Goal: Information Seeking & Learning: Find specific fact

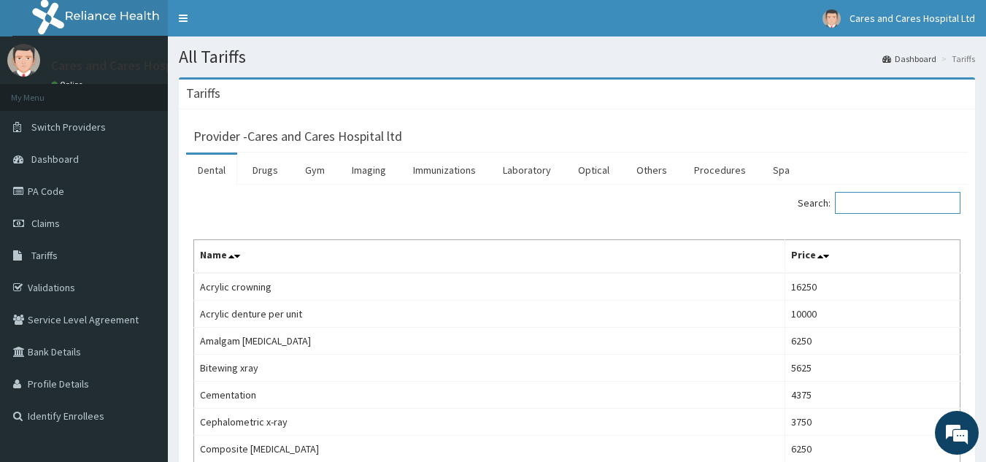
click at [904, 202] on input "Search:" at bounding box center [898, 203] width 126 height 22
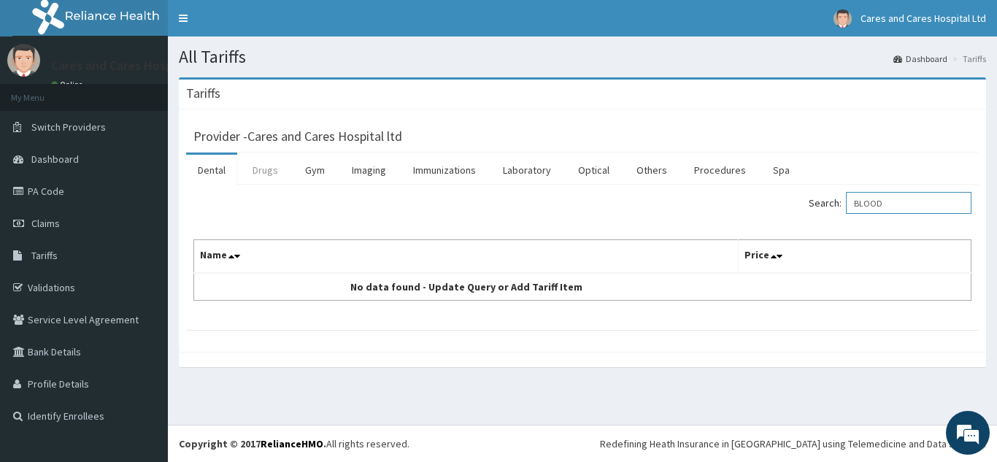
type input "BLOOD"
click at [260, 164] on link "Drugs" at bounding box center [265, 170] width 49 height 31
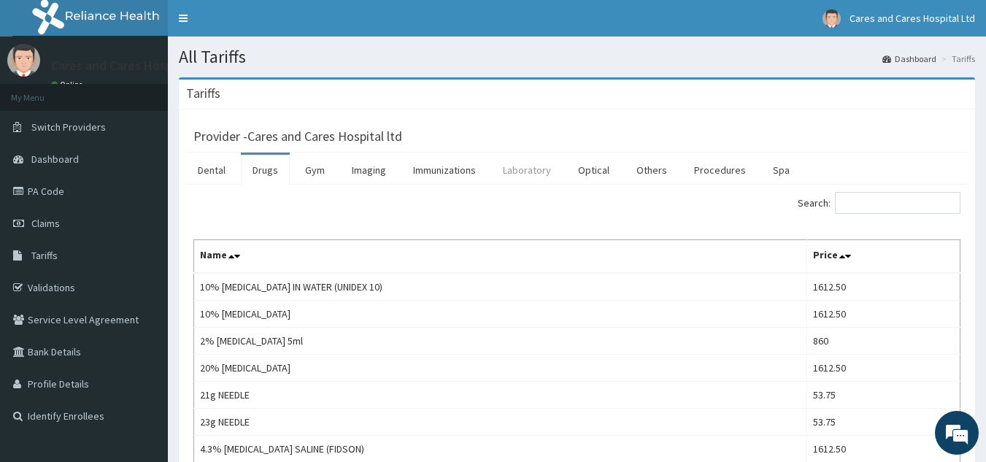
click at [537, 169] on link "Laboratory" at bounding box center [527, 170] width 72 height 31
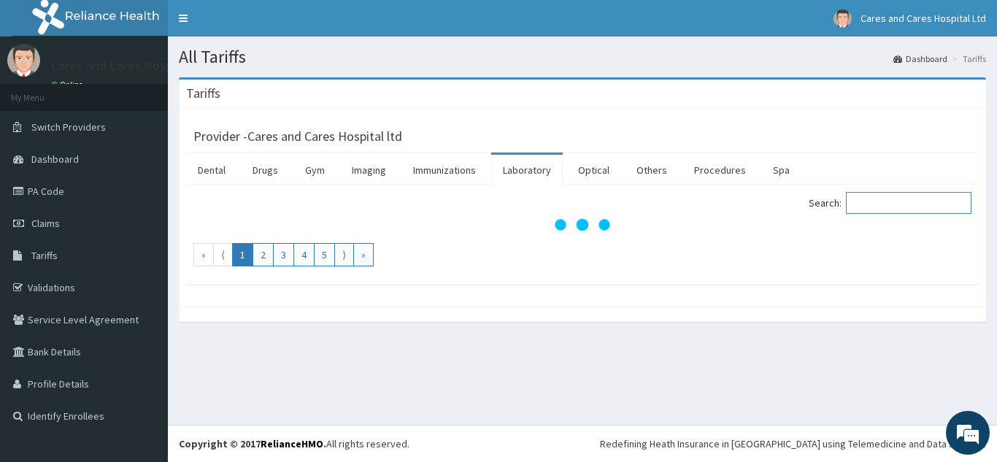
click at [892, 201] on input "Search:" at bounding box center [909, 203] width 126 height 22
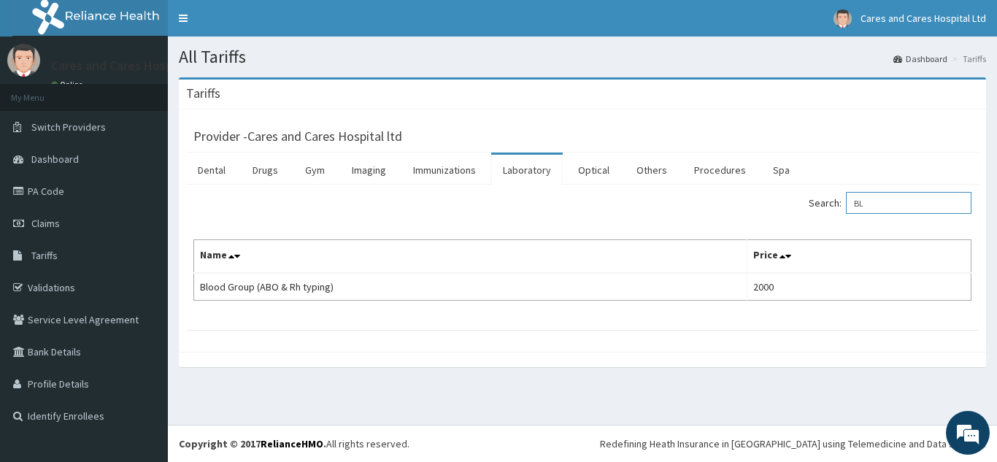
type input "B"
type input "R"
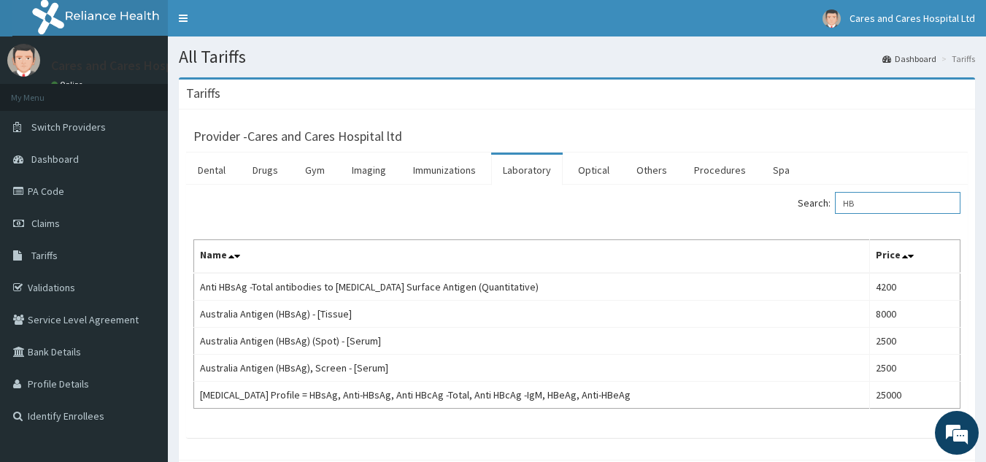
type input "H"
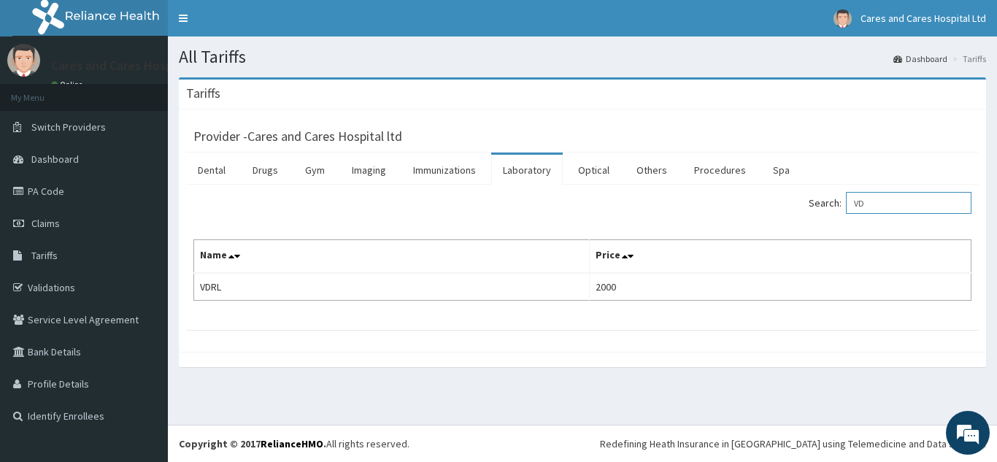
type input "V"
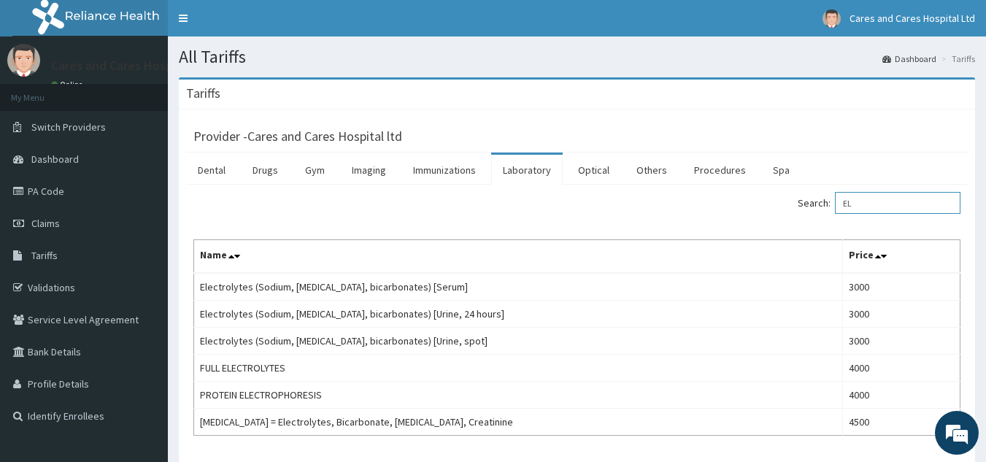
type input "E"
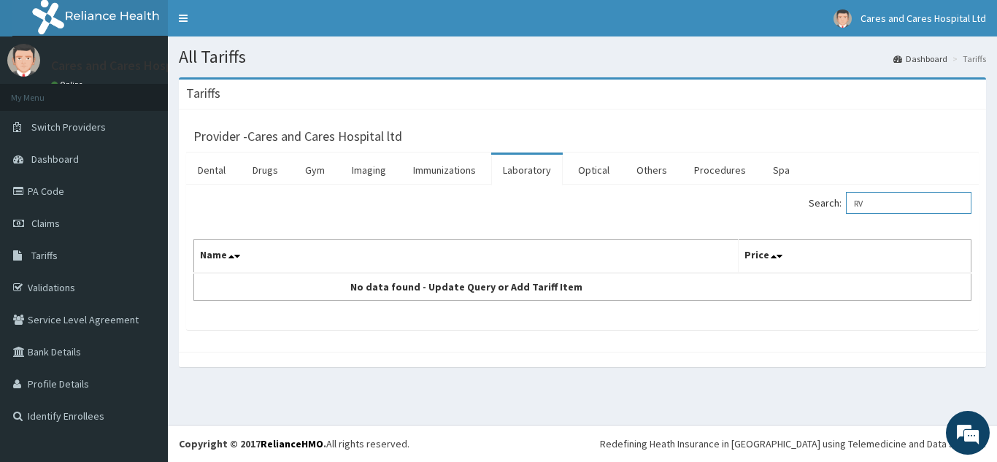
type input "R"
type input "U"
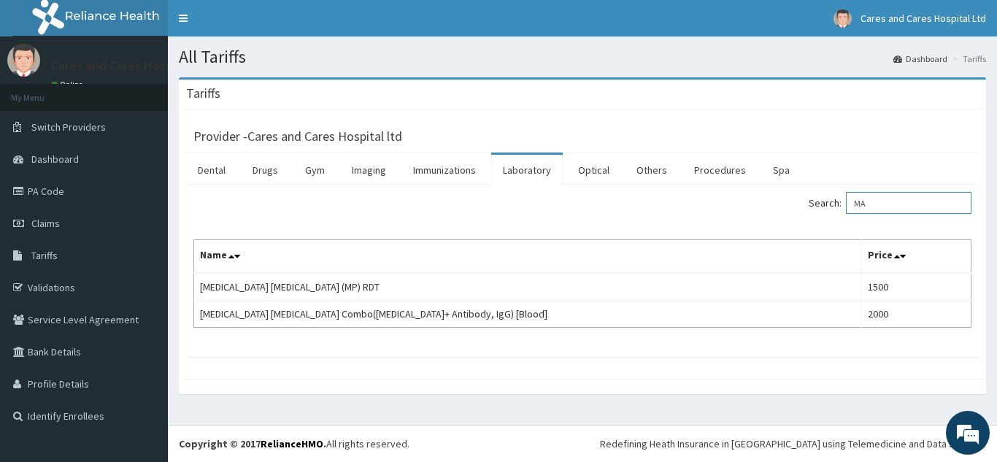
type input "M"
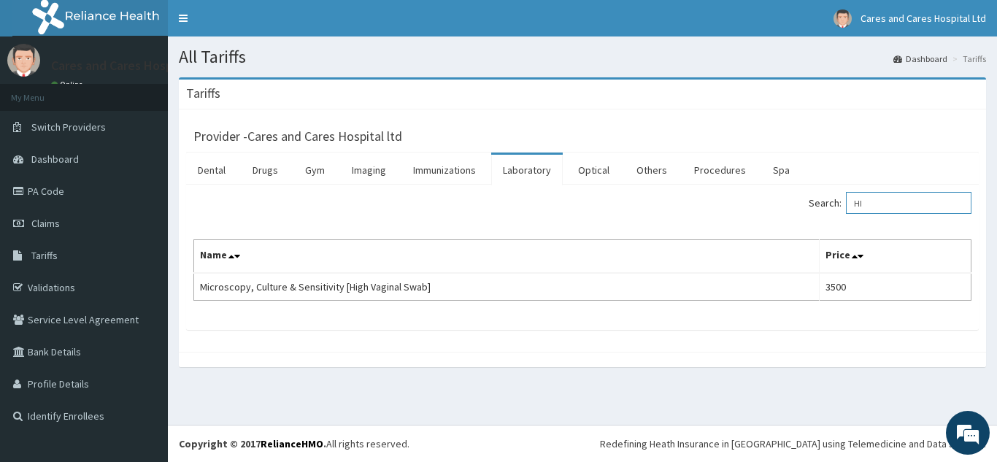
type input "H"
type input "P"
type input "SCAN"
click at [442, 162] on link "Immunizations" at bounding box center [444, 170] width 86 height 31
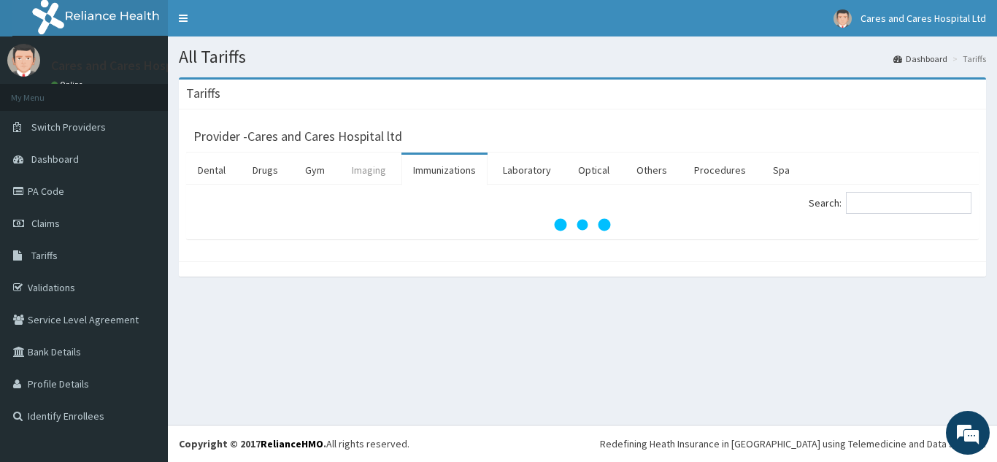
click at [365, 169] on link "Imaging" at bounding box center [369, 170] width 58 height 31
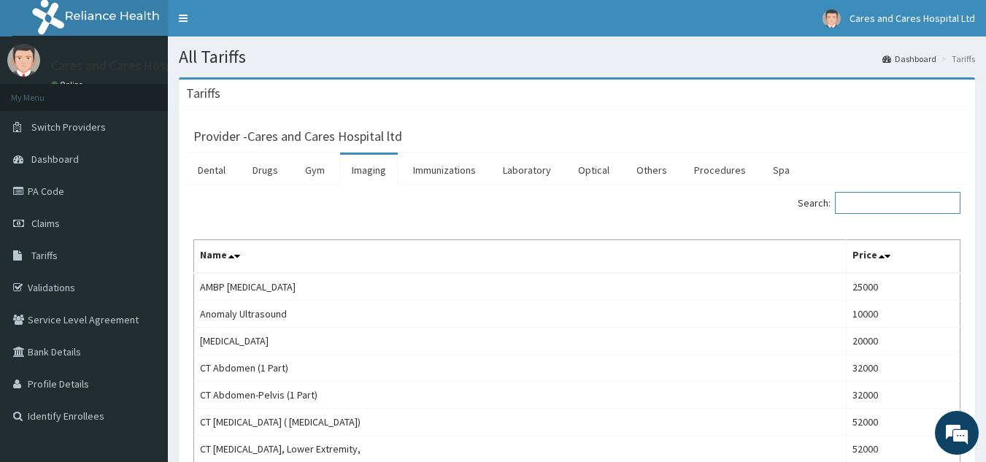
click at [884, 205] on input "Search:" at bounding box center [898, 203] width 126 height 22
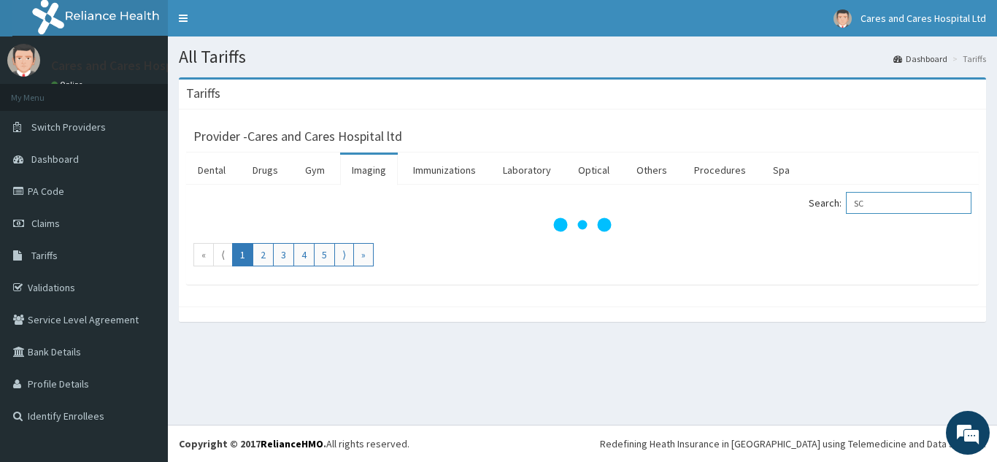
type input "S"
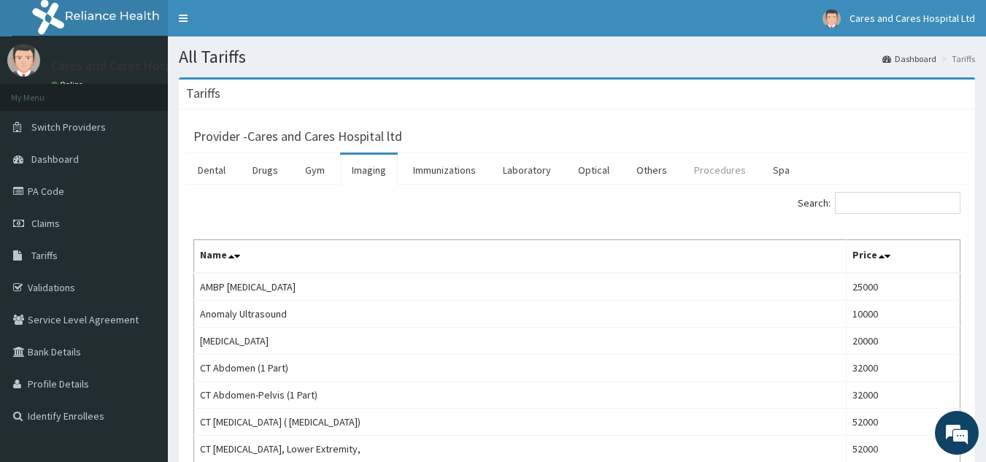
click at [711, 175] on link "Procedures" at bounding box center [719, 170] width 75 height 31
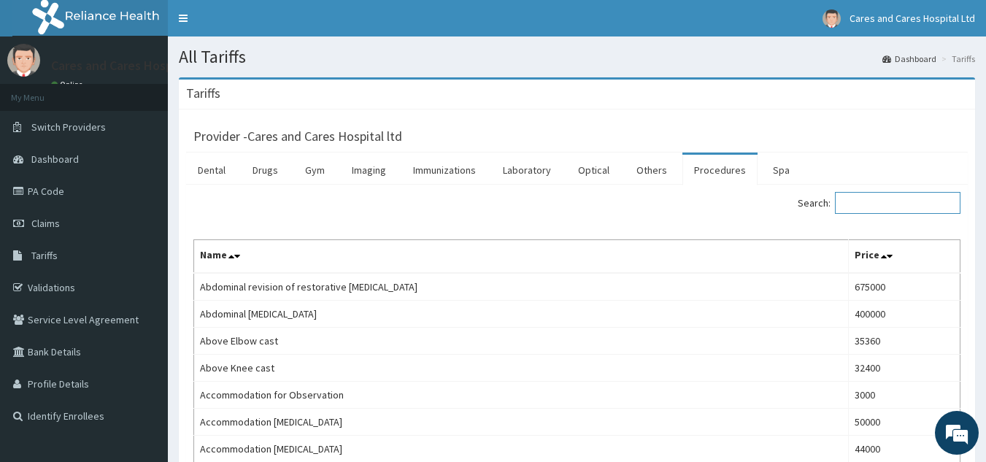
click at [885, 200] on input "Search:" at bounding box center [898, 203] width 126 height 22
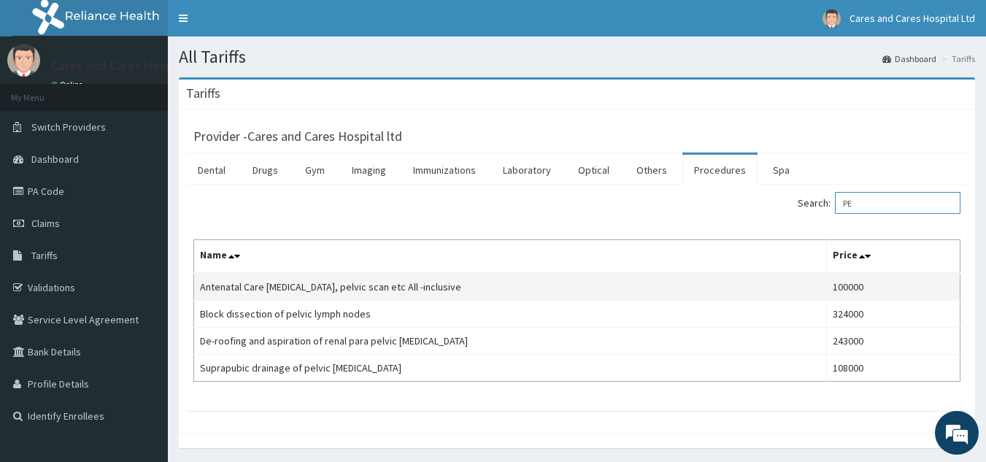
type input "P"
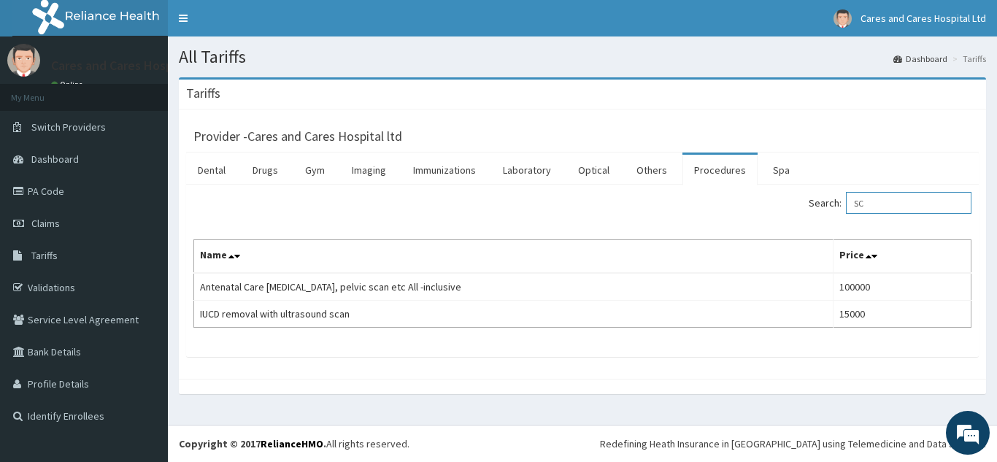
type input "S"
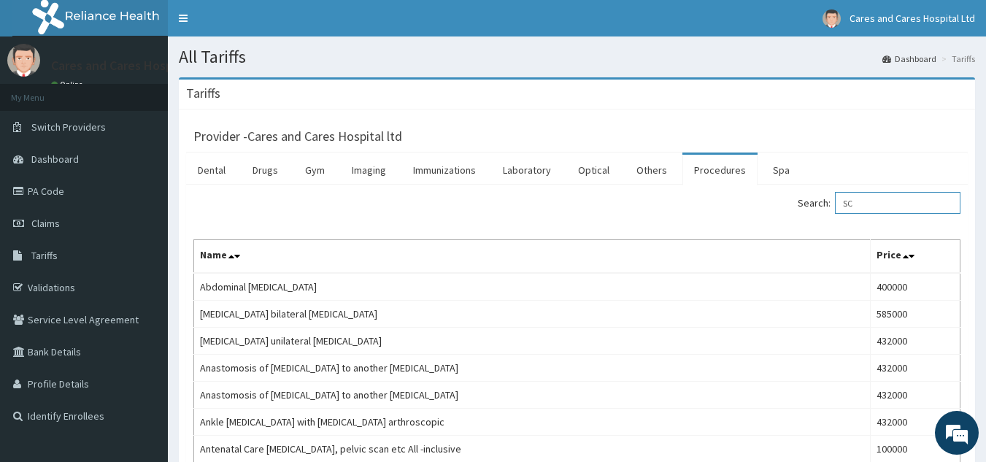
type input "S"
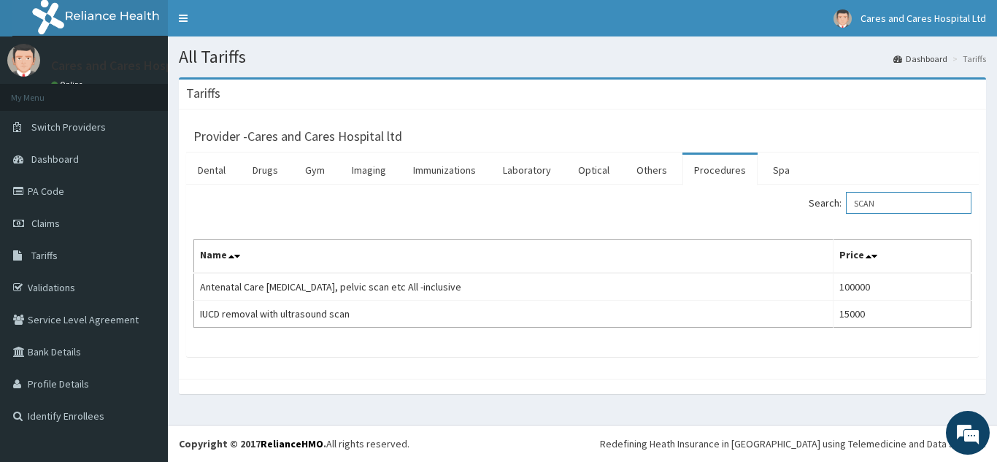
drag, startPoint x: 894, startPoint y: 196, endPoint x: 832, endPoint y: 204, distance: 62.5
click at [832, 204] on label "Search: SCAN" at bounding box center [890, 203] width 163 height 22
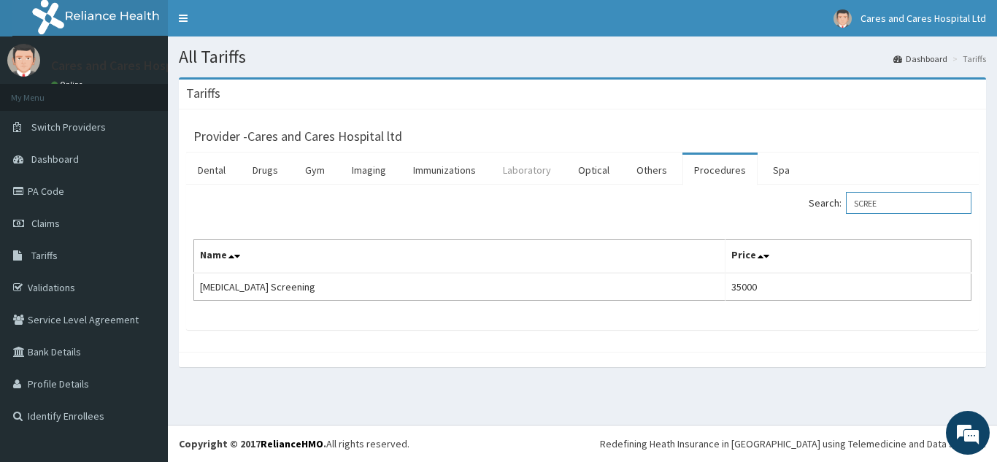
type input "SCREE"
click at [538, 174] on link "Laboratory" at bounding box center [527, 170] width 72 height 31
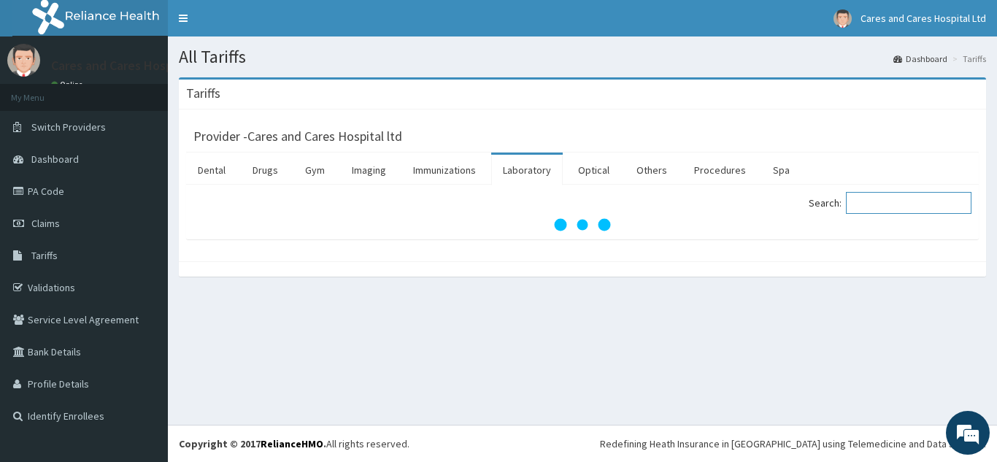
click at [882, 201] on input "Search:" at bounding box center [909, 203] width 126 height 22
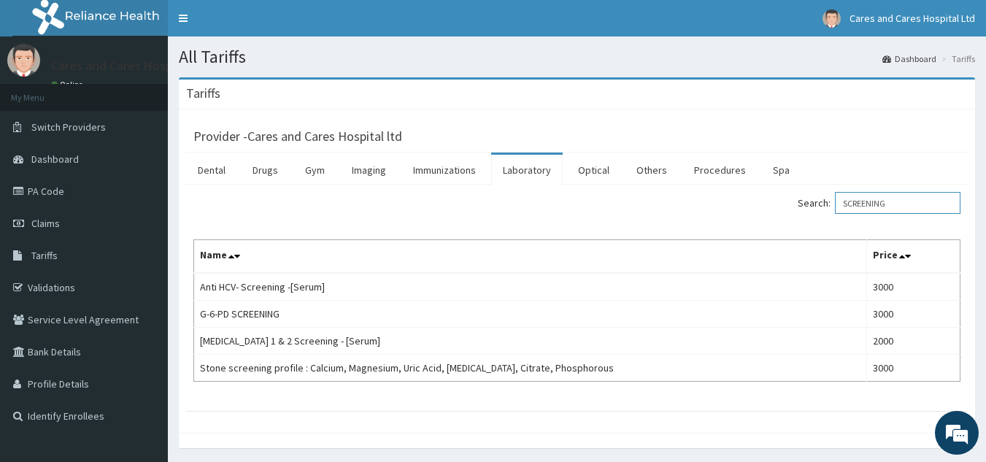
type input "SCREENING"
click at [371, 166] on link "Imaging" at bounding box center [369, 170] width 58 height 31
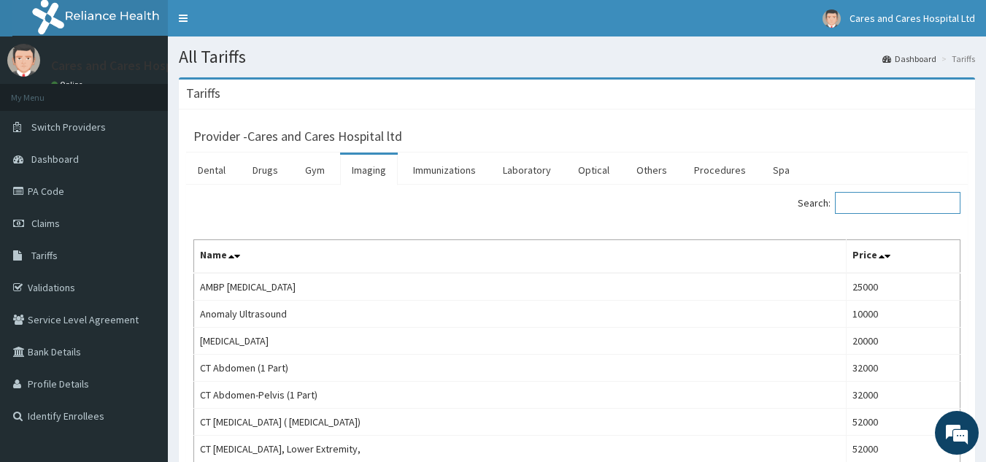
click at [885, 212] on input "Search:" at bounding box center [898, 203] width 126 height 22
type input "A"
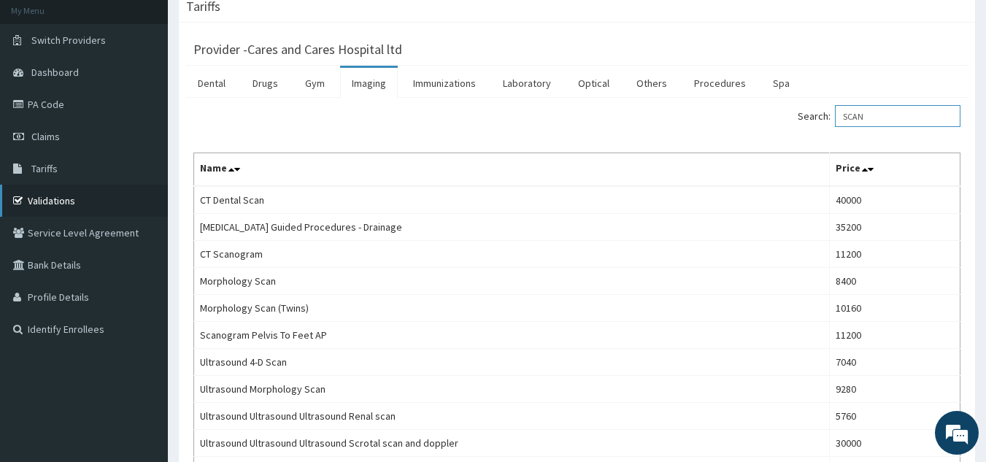
scroll to position [7, 0]
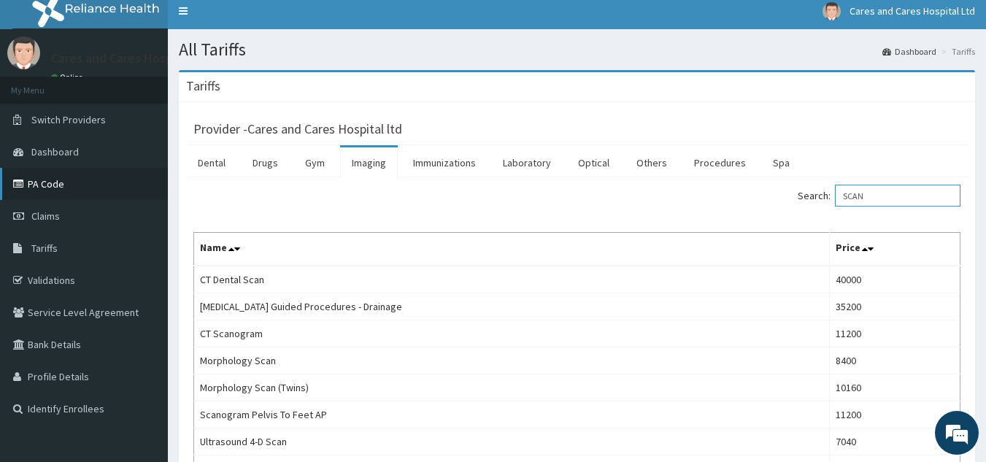
type input "SCAN"
click at [47, 191] on link "PA Code" at bounding box center [84, 184] width 168 height 32
